Goal: Navigation & Orientation: Find specific page/section

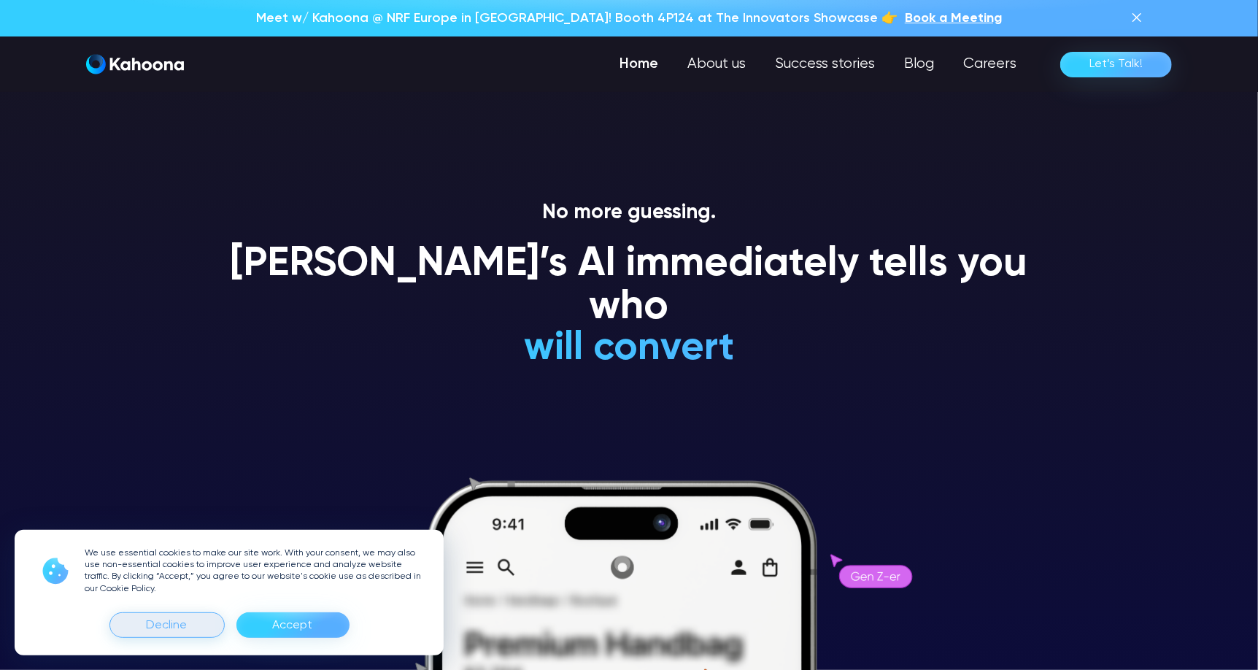
click at [168, 624] on div "Decline" at bounding box center [167, 625] width 41 height 23
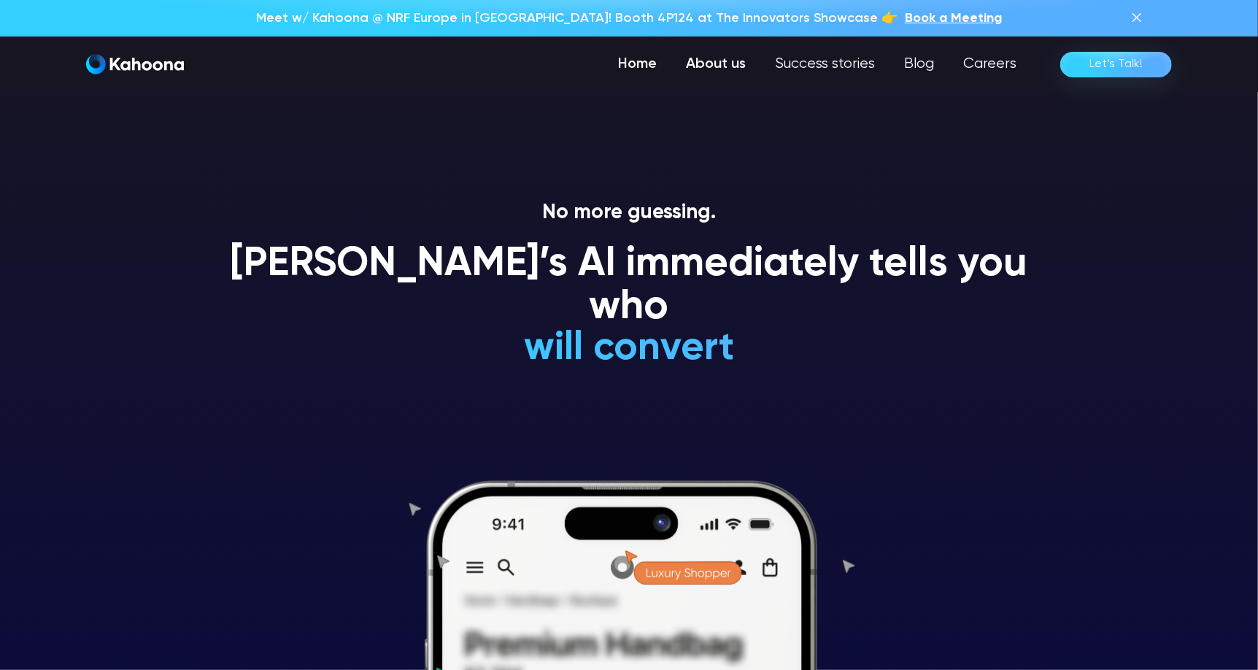
click at [746, 63] on link "About us" at bounding box center [715, 64] width 89 height 29
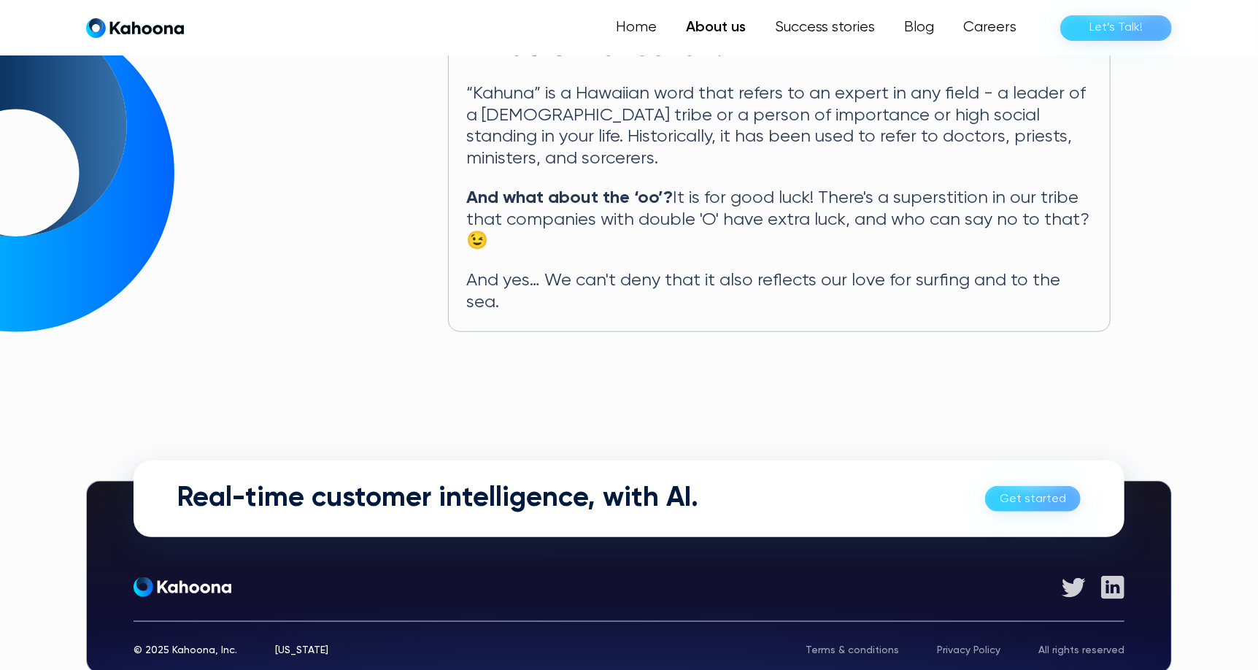
scroll to position [785, 0]
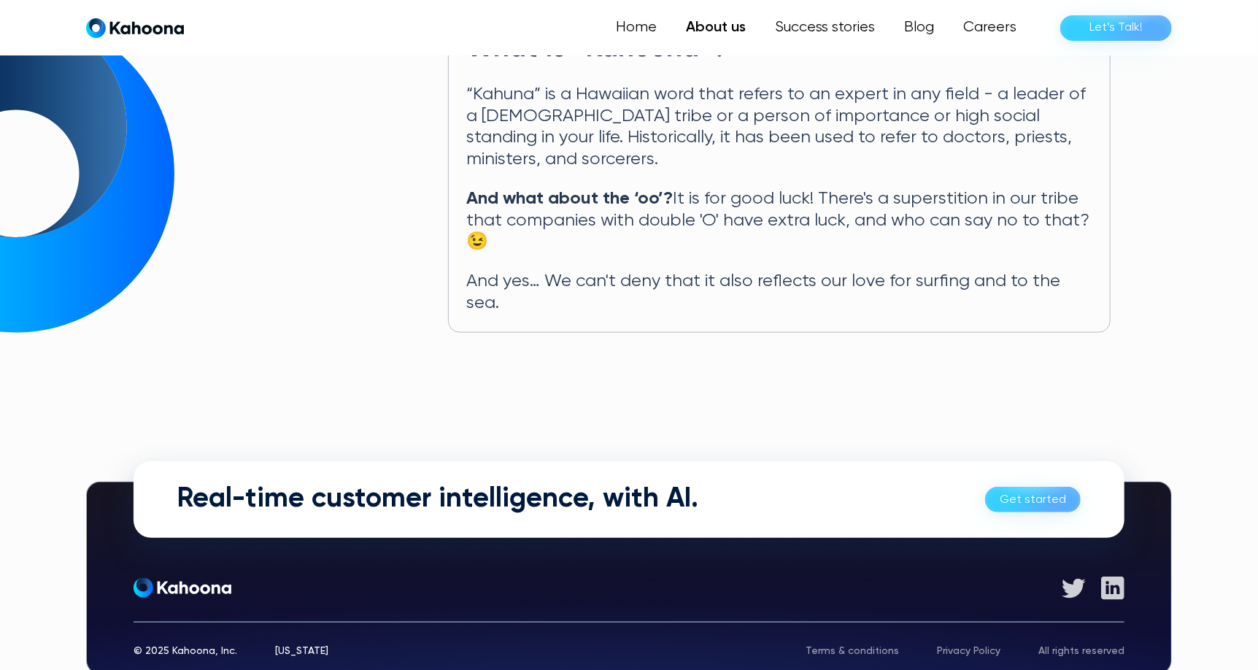
click at [891, 646] on div "Terms & conditions" at bounding box center [852, 651] width 93 height 10
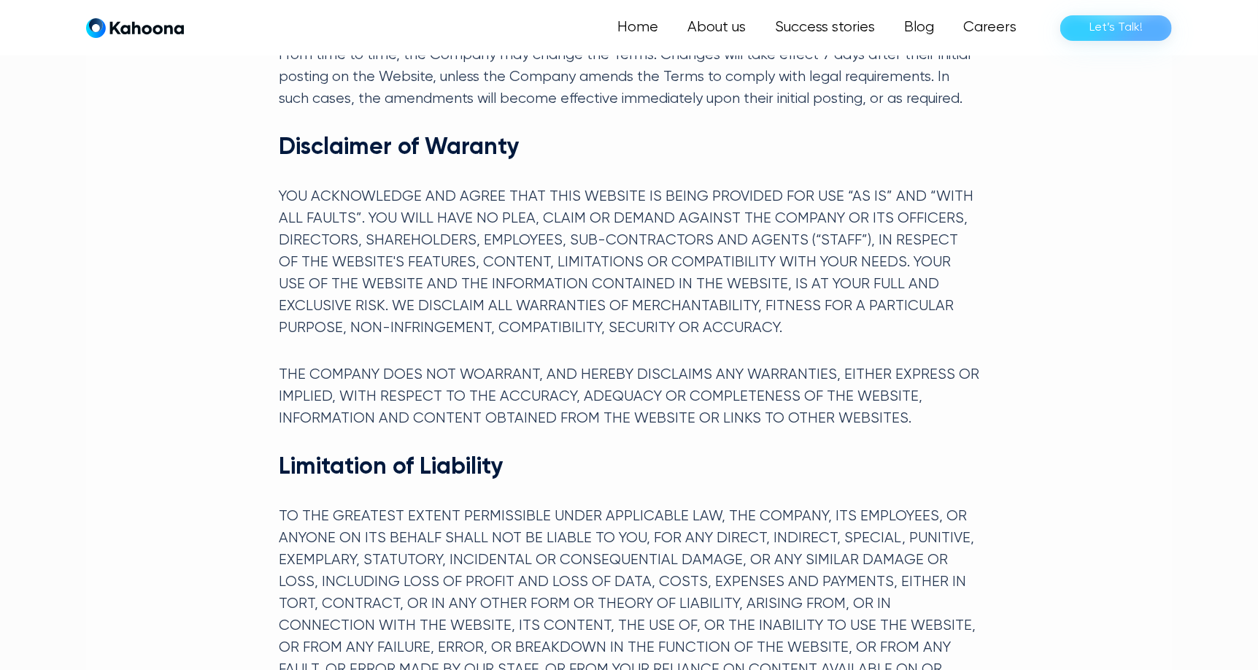
scroll to position [2986, 0]
